Goal: Task Accomplishment & Management: Manage account settings

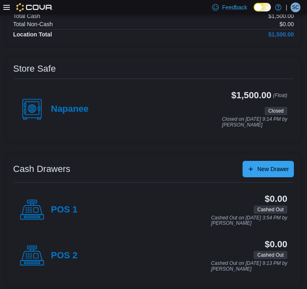
scroll to position [92, 0]
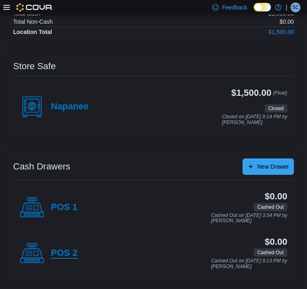
click at [71, 252] on h4 "POS 2" at bounding box center [64, 253] width 27 height 11
